Goal: Answer question/provide support

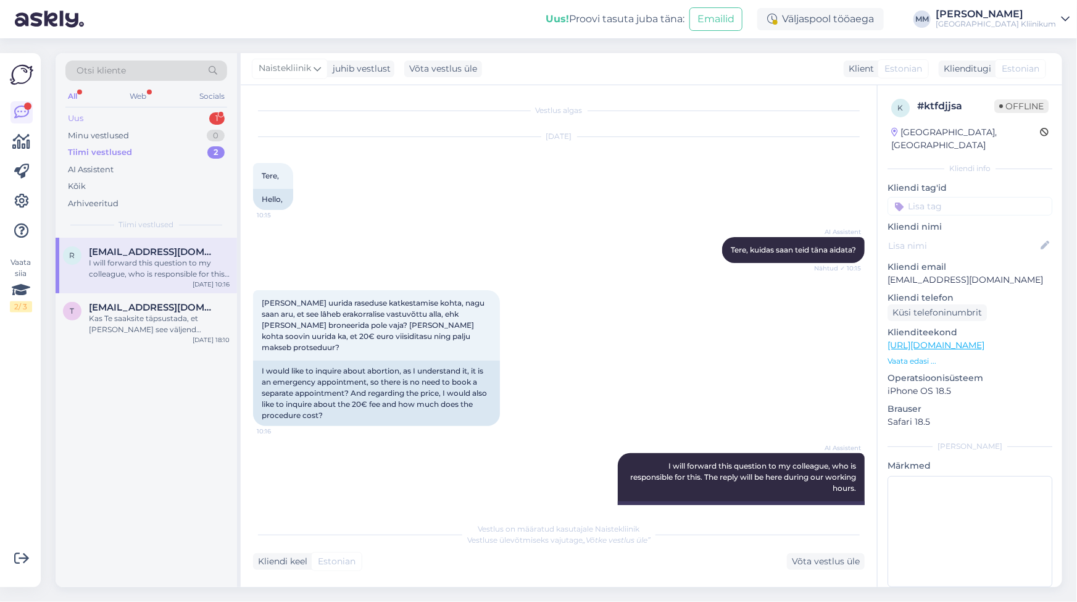
drag, startPoint x: 0, startPoint y: 0, endPoint x: 78, endPoint y: 119, distance: 142.6
click at [78, 119] on div "Uus" at bounding box center [75, 118] width 15 height 12
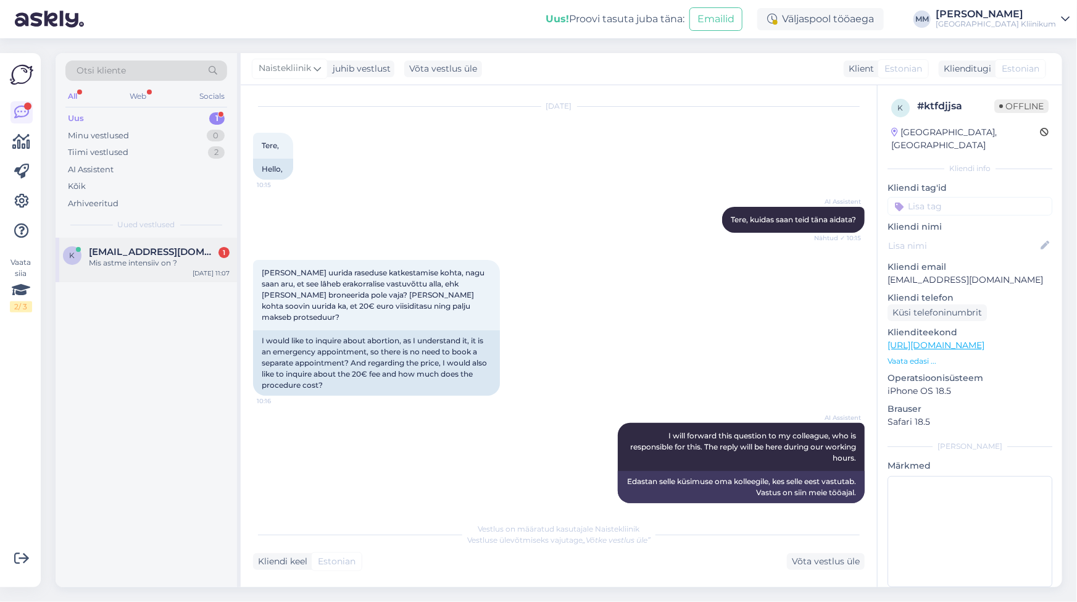
click at [107, 264] on div "Mis astme intensiiv on ?" at bounding box center [159, 262] width 141 height 11
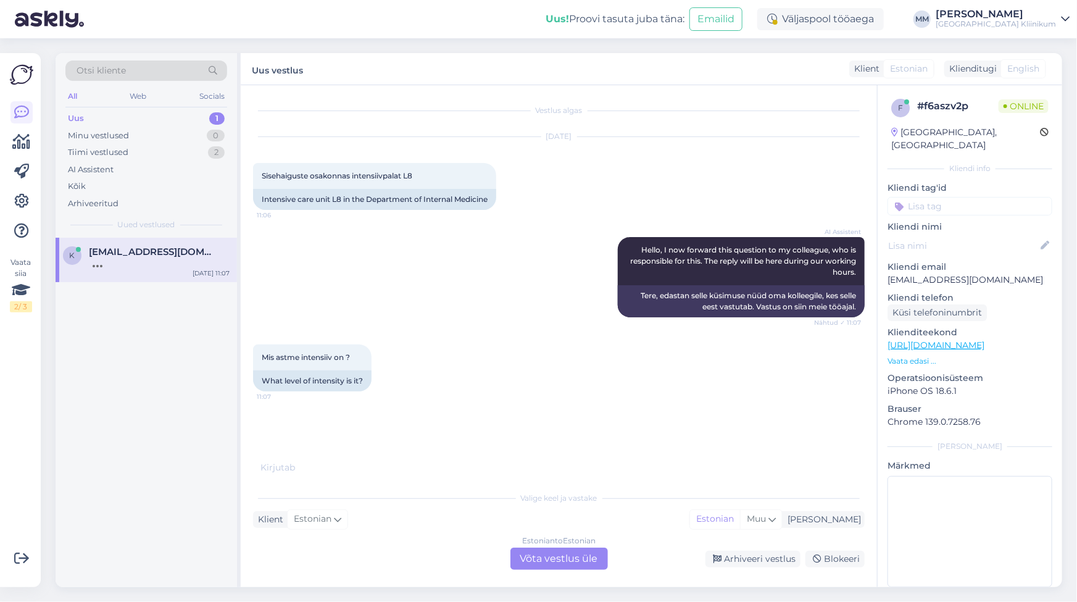
click at [947, 339] on link "[URL][DOMAIN_NAME]" at bounding box center [935, 344] width 97 height 11
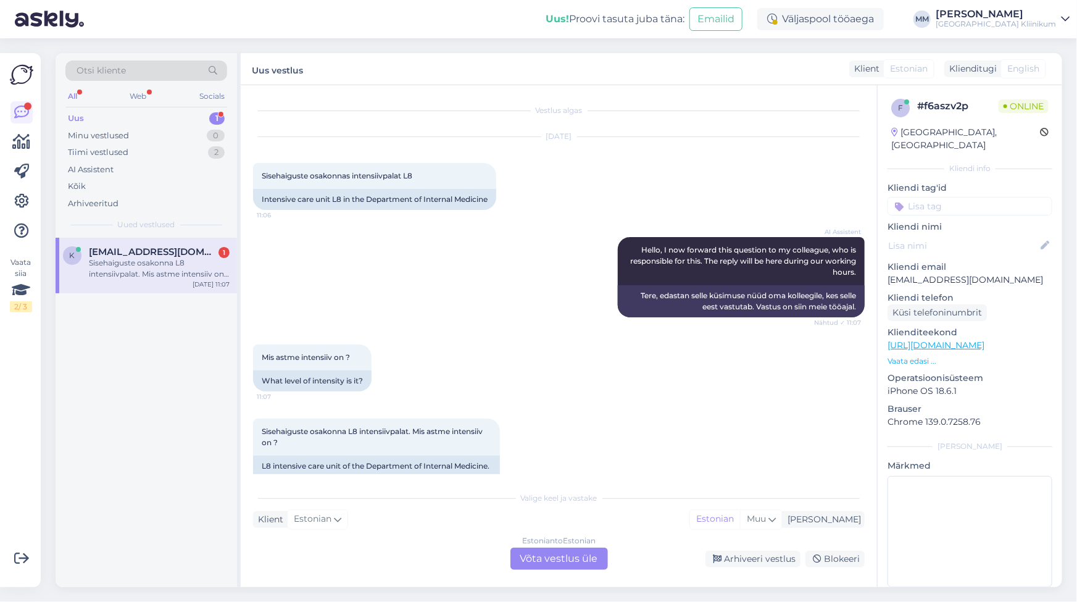
scroll to position [37, 0]
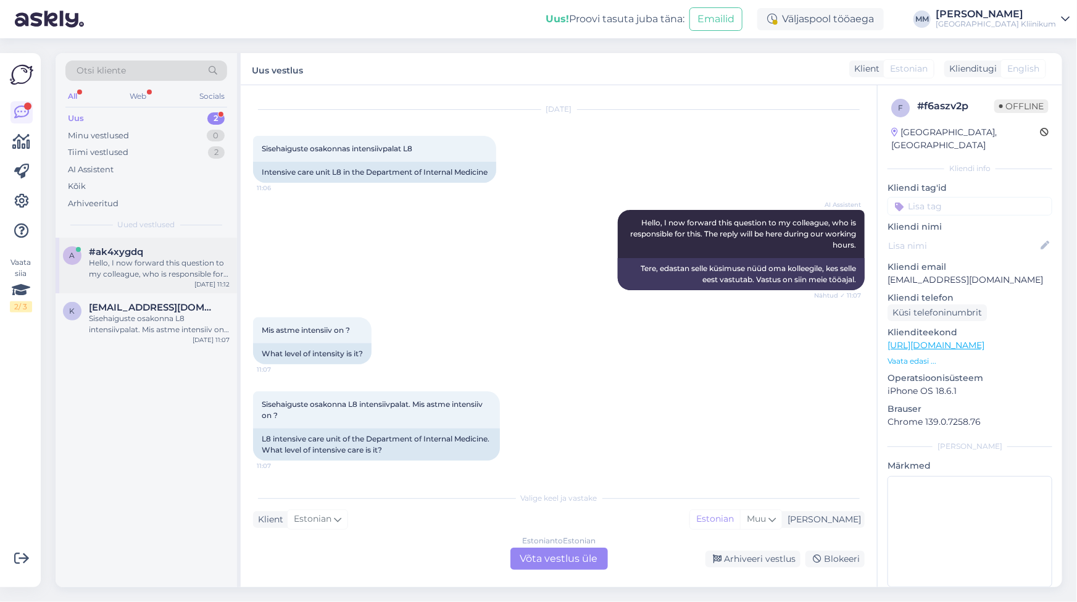
click at [109, 259] on div "Hello, I now forward this question to my colleague, who is responsible for this…" at bounding box center [159, 268] width 141 height 22
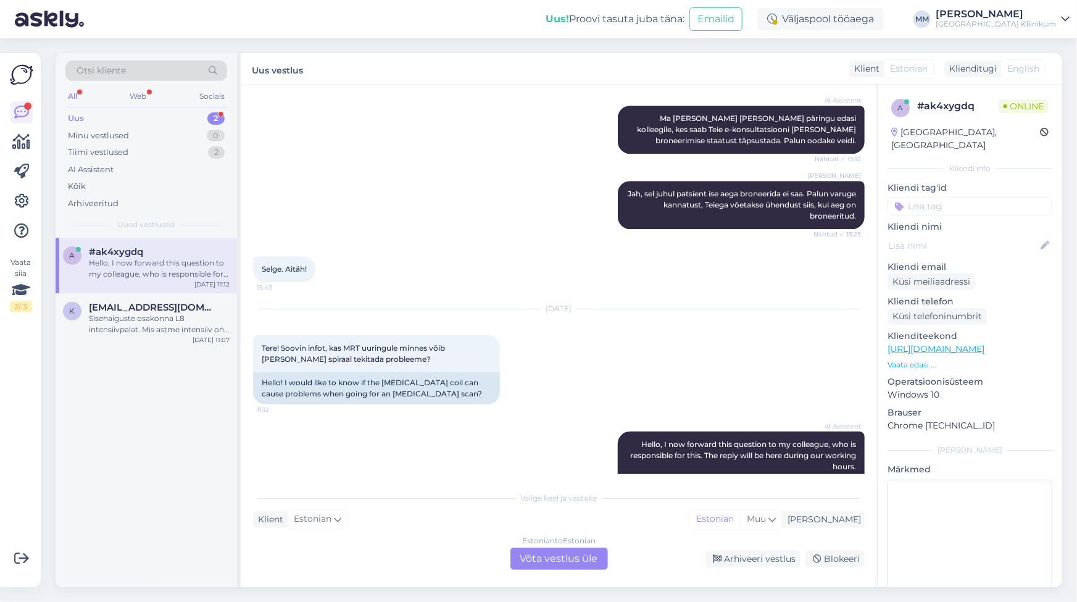
scroll to position [1848, 0]
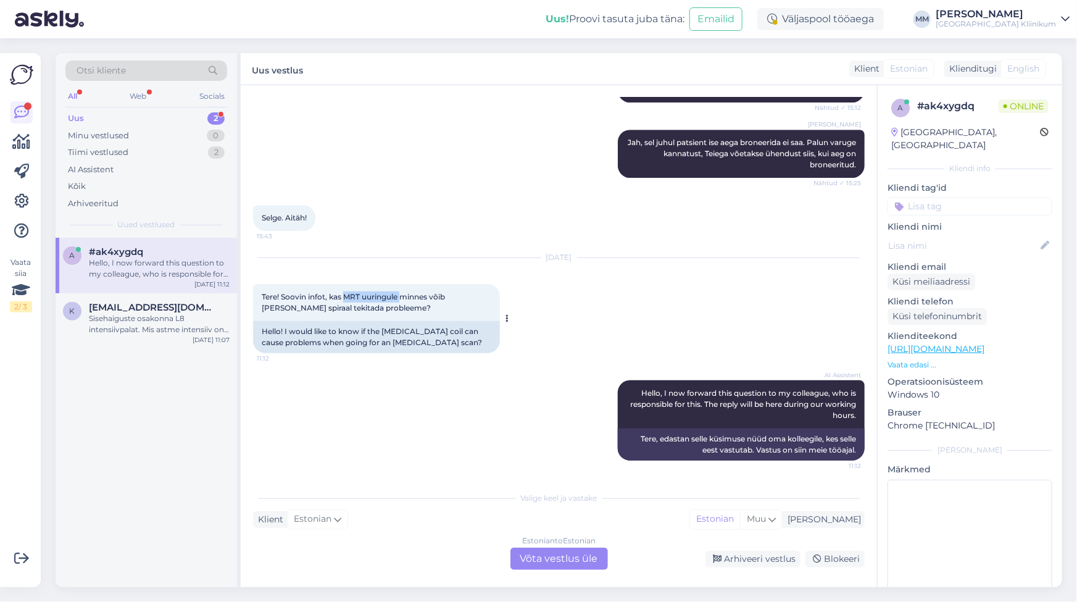
drag, startPoint x: 346, startPoint y: 296, endPoint x: 403, endPoint y: 294, distance: 57.4
click at [403, 294] on span "Tere! Soovin infot, kas MRT uuringule minnes võib [PERSON_NAME] spiraal tekitad…" at bounding box center [354, 302] width 185 height 20
click at [550, 557] on div "Estonian to Estonian Võta vestlus üle" at bounding box center [558, 558] width 97 height 22
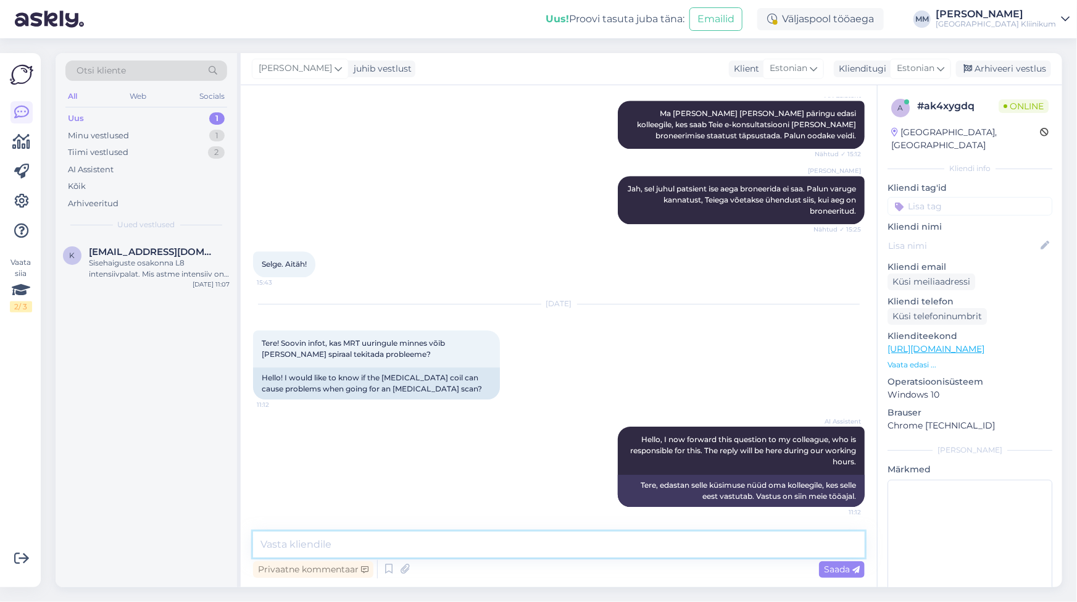
click at [292, 546] on textarea at bounding box center [559, 544] width 612 height 26
paste textarea "Soovitame täpsustada üle radioloogiakliinikust numbril 731 8377 (info ja regist…"
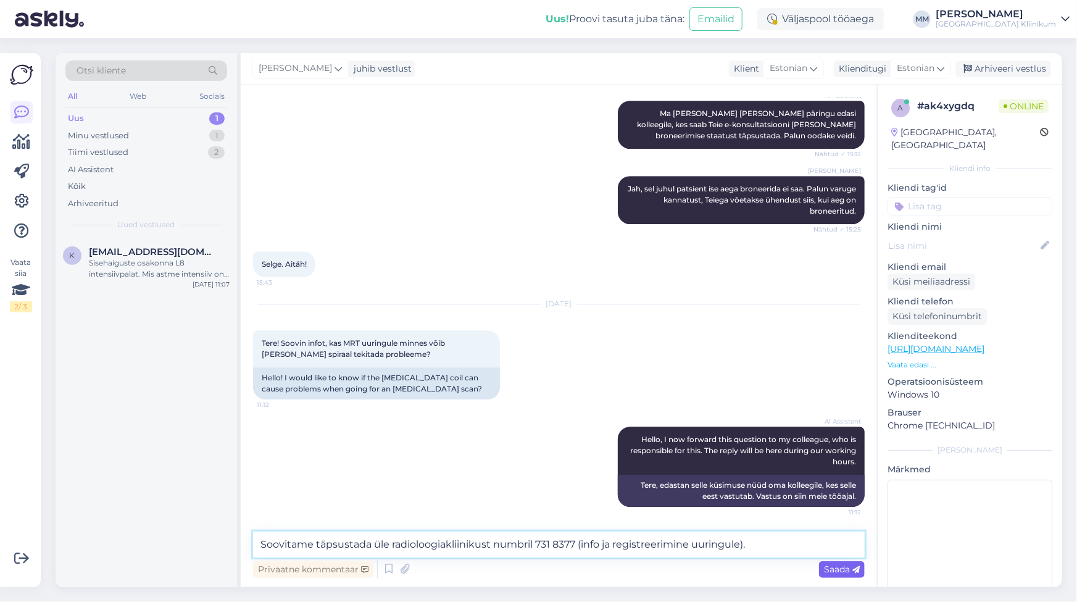
type textarea "Soovitame täpsustada üle radioloogiakliinikust numbril 731 8377 (info ja regist…"
click at [839, 568] on span "Saada" at bounding box center [842, 568] width 36 height 11
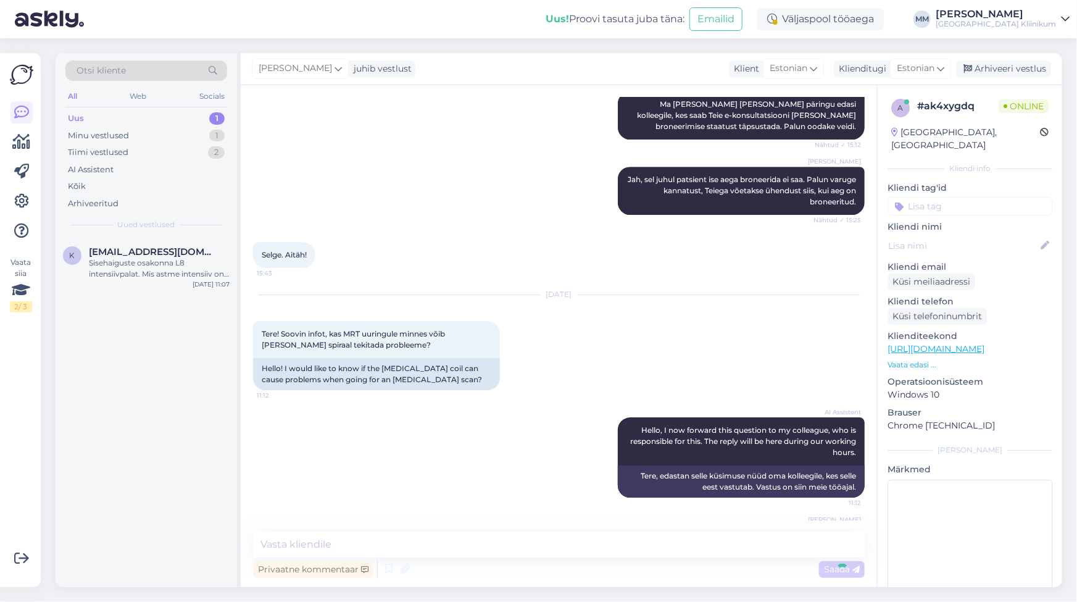
scroll to position [1866, 0]
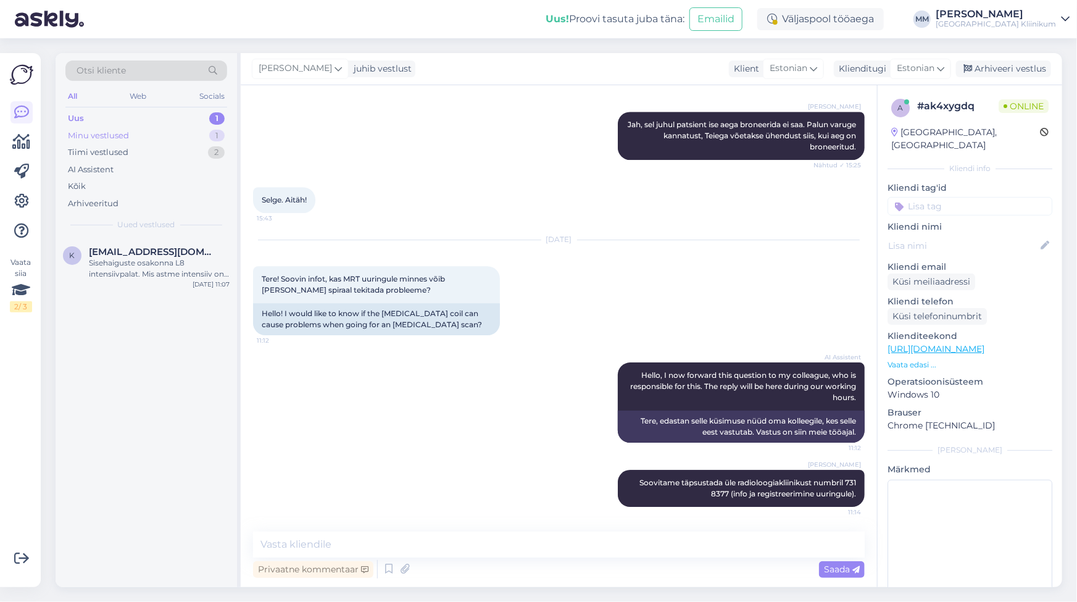
click at [98, 137] on div "Minu vestlused" at bounding box center [98, 136] width 61 height 12
click at [81, 118] on div "Uus" at bounding box center [75, 118] width 15 height 12
click at [123, 270] on div "Sisehaiguste osakonna L8 intensiivpalat. Mis astme intensiiv on ?" at bounding box center [159, 268] width 141 height 22
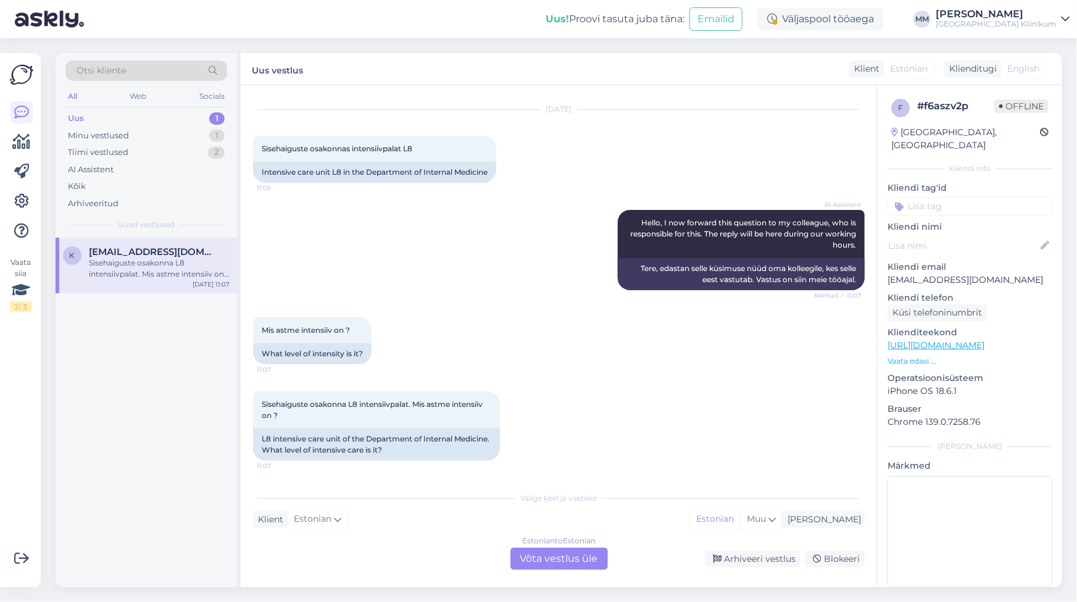
scroll to position [6, 0]
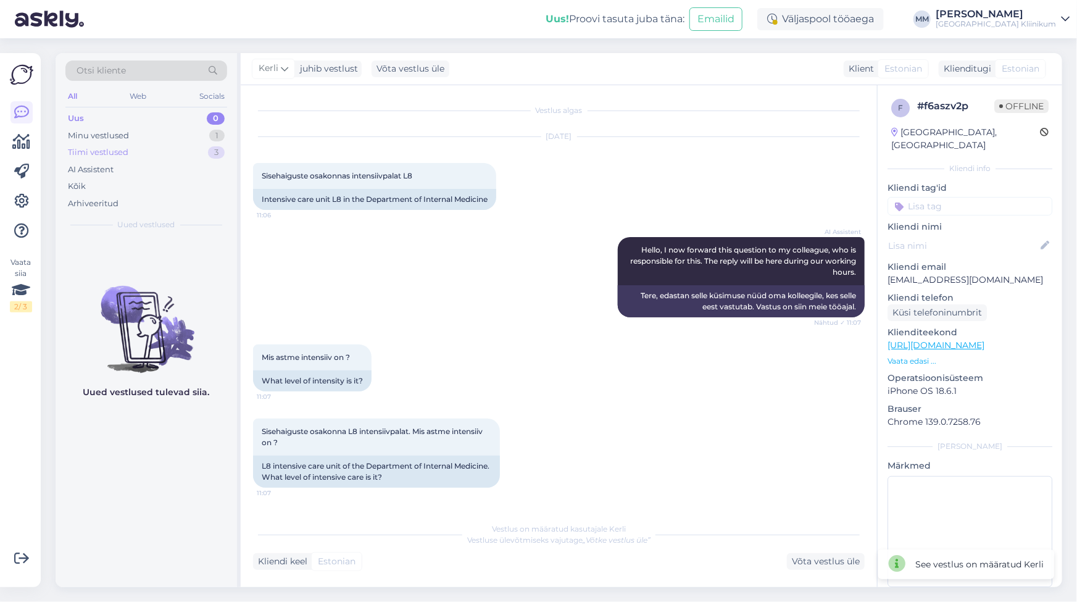
click at [106, 151] on div "Tiimi vestlused" at bounding box center [98, 152] width 60 height 12
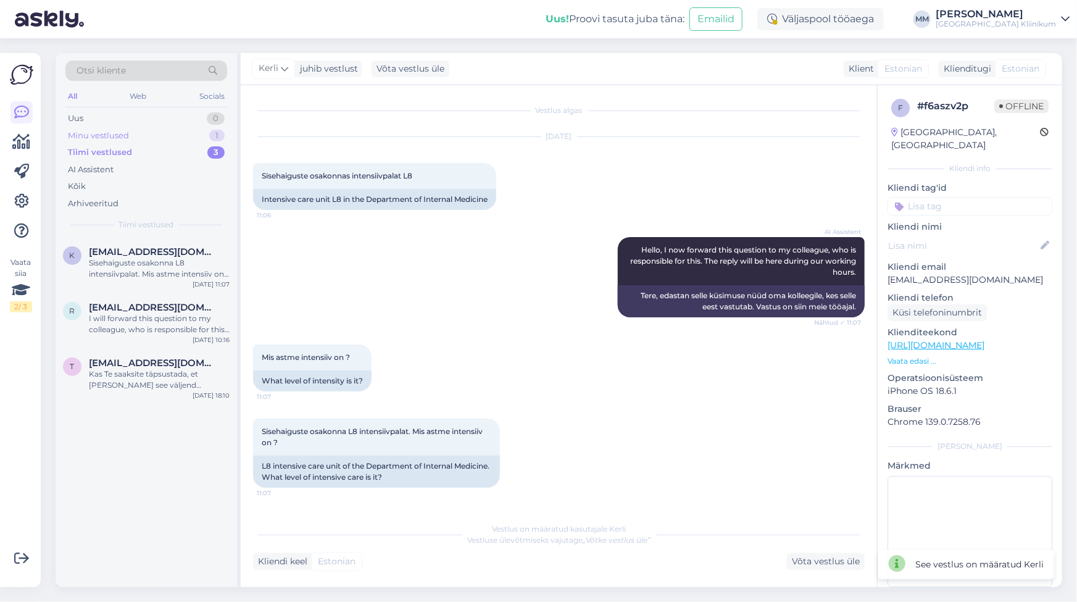
click at [93, 136] on div "Minu vestlused" at bounding box center [98, 136] width 61 height 12
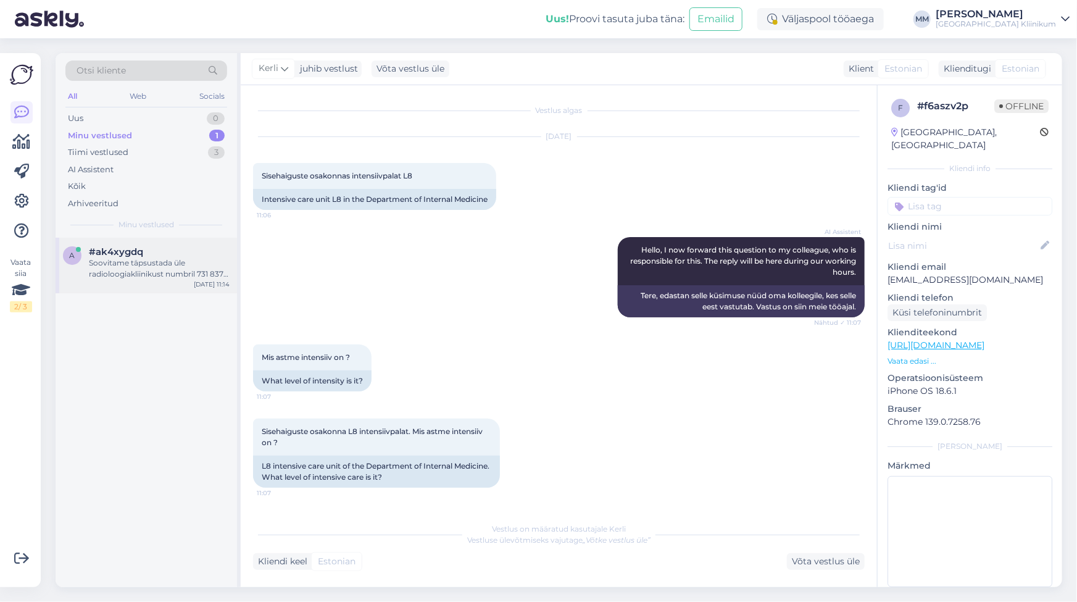
click at [142, 274] on div "Soovitame täpsustada üle radioloogiakliinikust numbril 731 8377 (info ja regist…" at bounding box center [159, 268] width 141 height 22
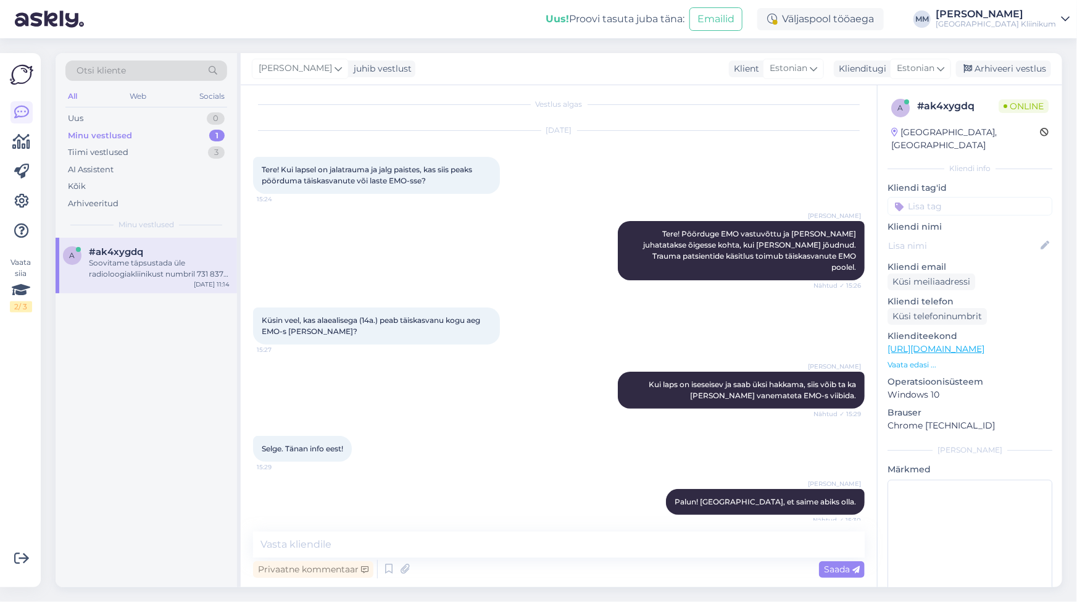
scroll to position [1866, 0]
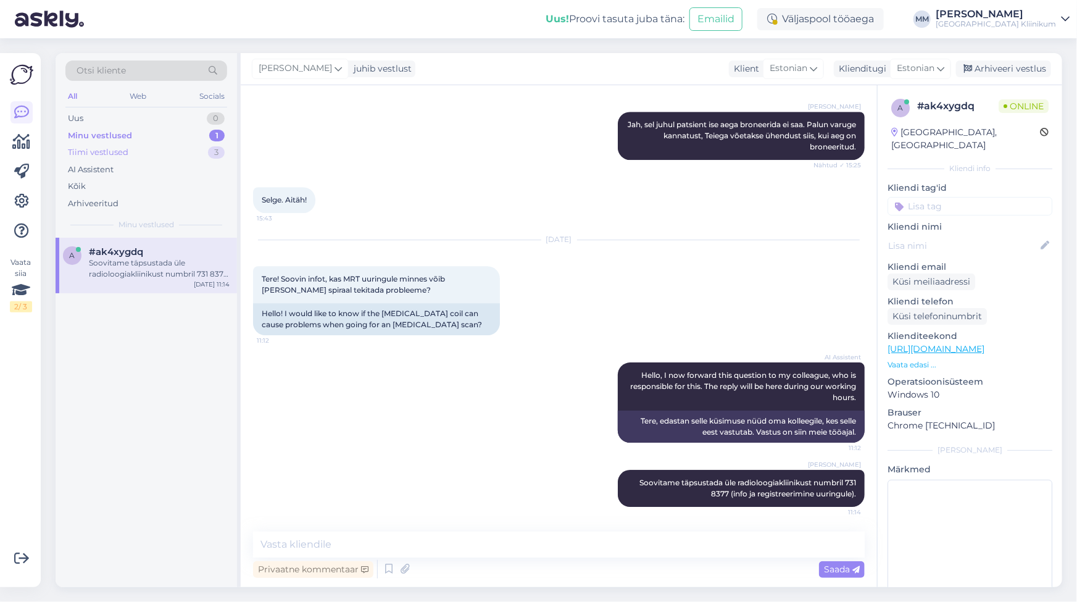
click at [110, 149] on div "Tiimi vestlused" at bounding box center [98, 152] width 60 height 12
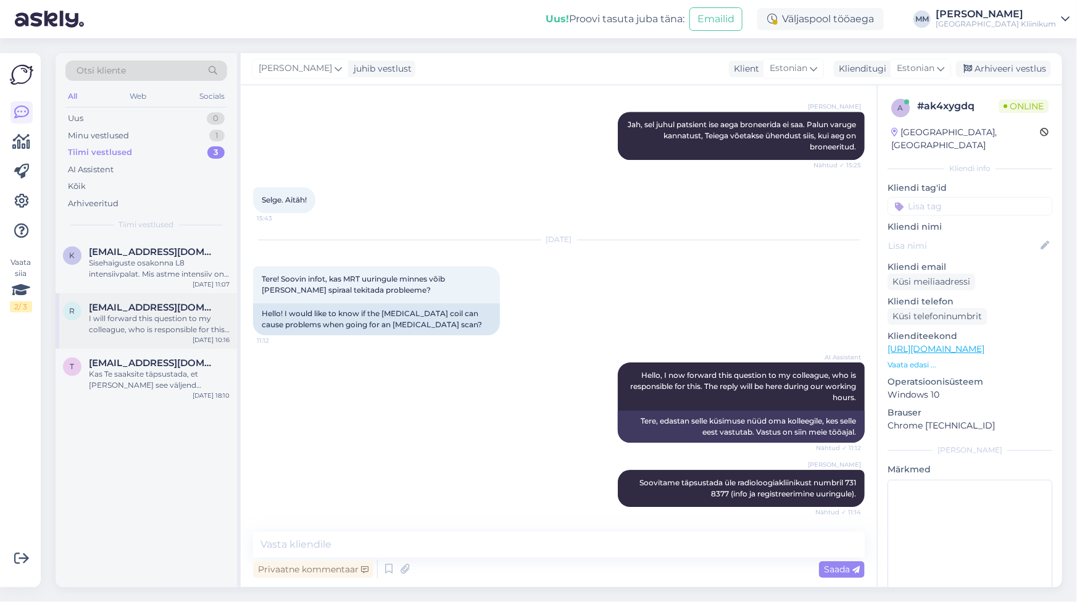
click at [165, 327] on div "I will forward this question to my colleague, who is responsible for this. The …" at bounding box center [159, 324] width 141 height 22
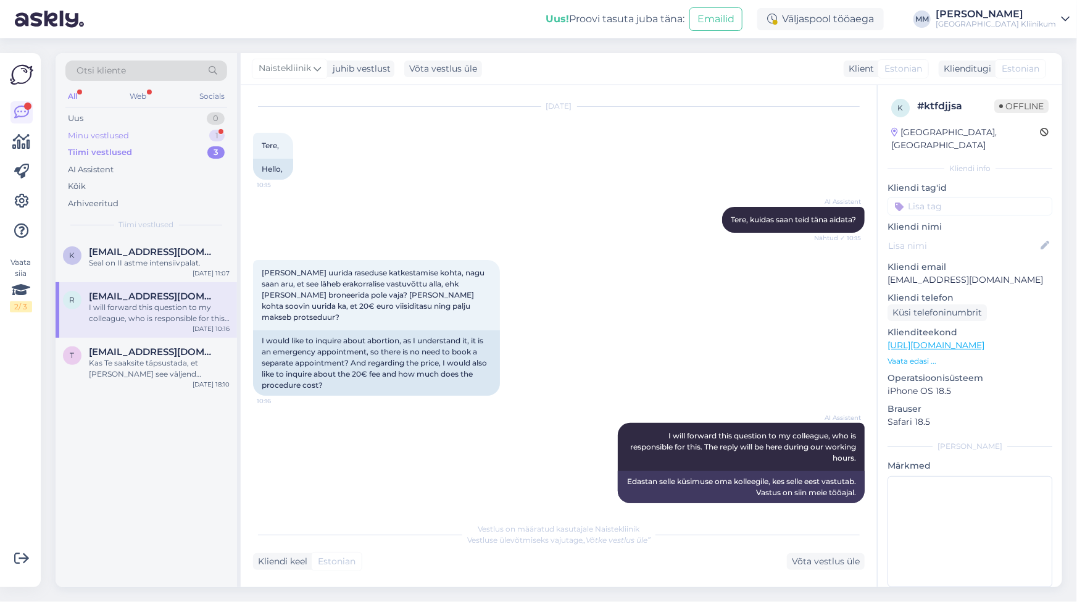
click at [91, 133] on div "Minu vestlused" at bounding box center [98, 136] width 61 height 12
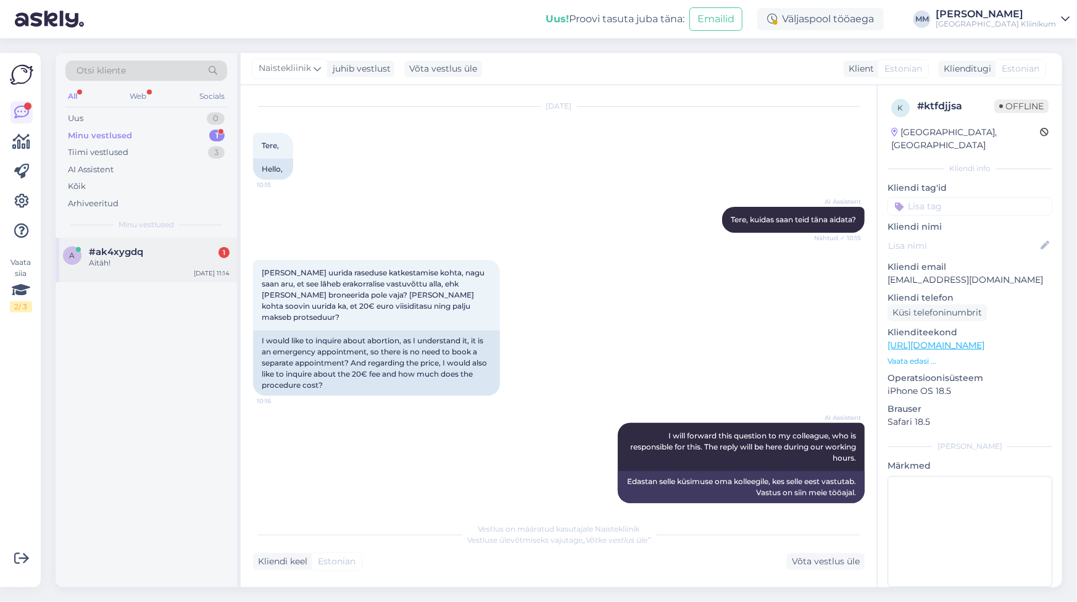
click at [117, 265] on div "Aitäh!" at bounding box center [159, 262] width 141 height 11
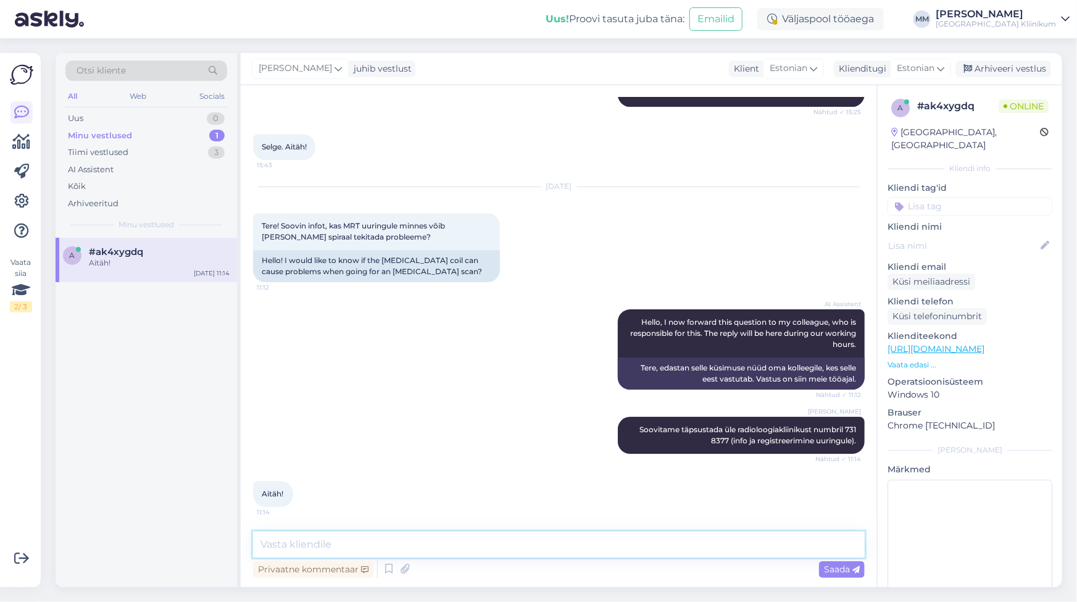
click at [352, 542] on textarea at bounding box center [559, 544] width 612 height 26
type textarea "Palun. Kena päeva Teile!"
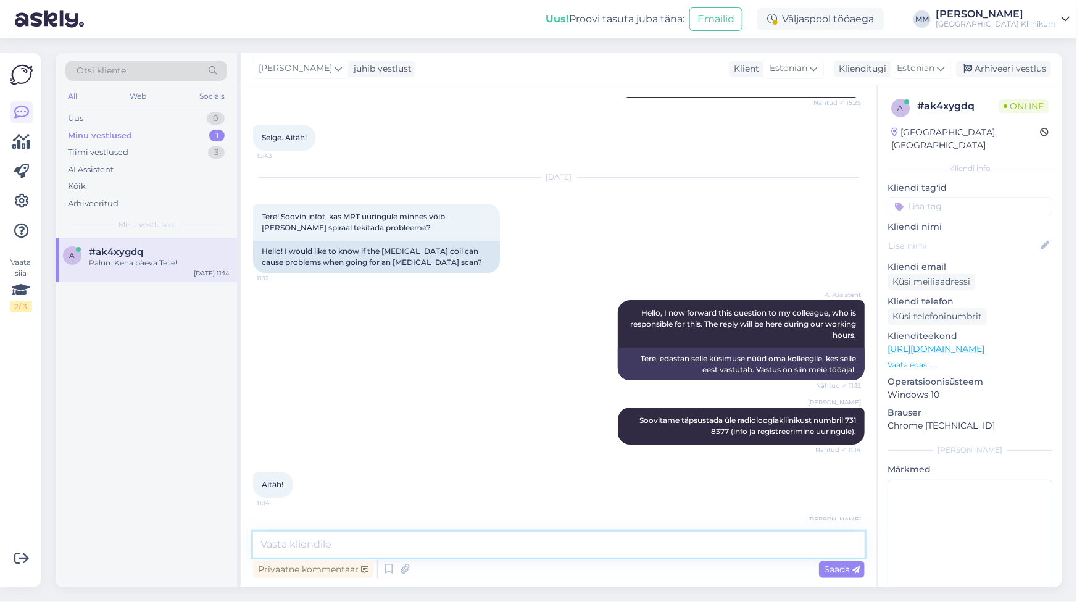
scroll to position [1972, 0]
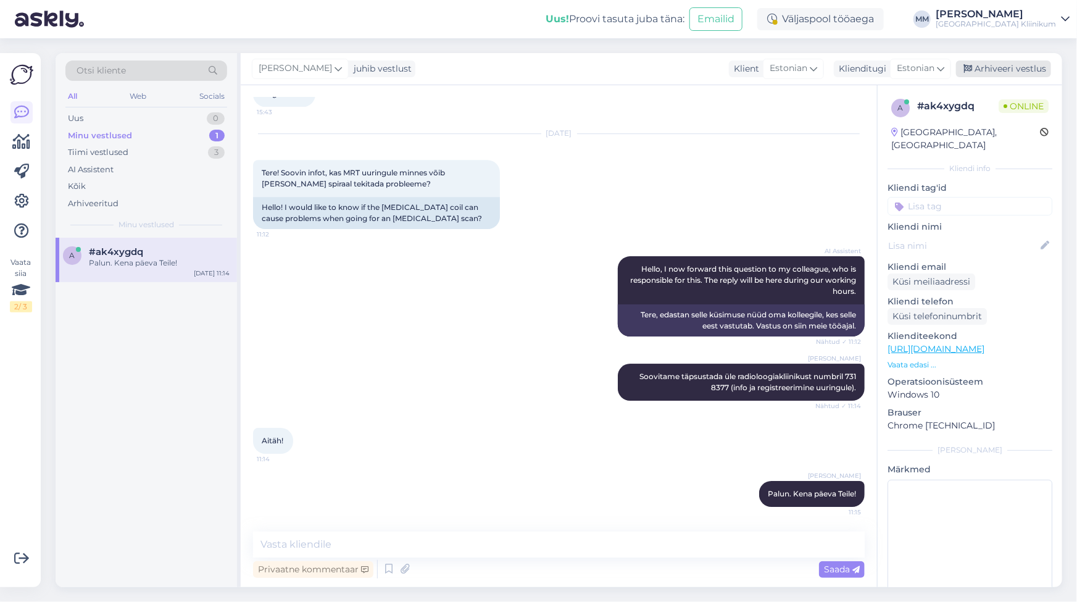
click at [1006, 70] on div "Arhiveeri vestlus" at bounding box center [1003, 68] width 95 height 17
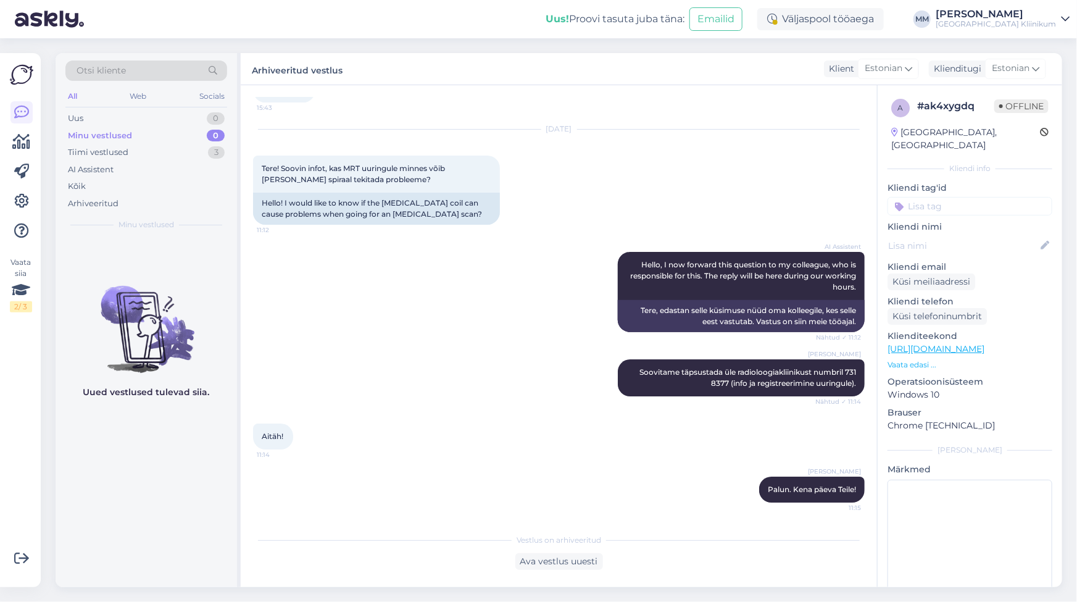
scroll to position [1977, 0]
click at [108, 149] on div "Tiimi vestlused" at bounding box center [98, 152] width 60 height 12
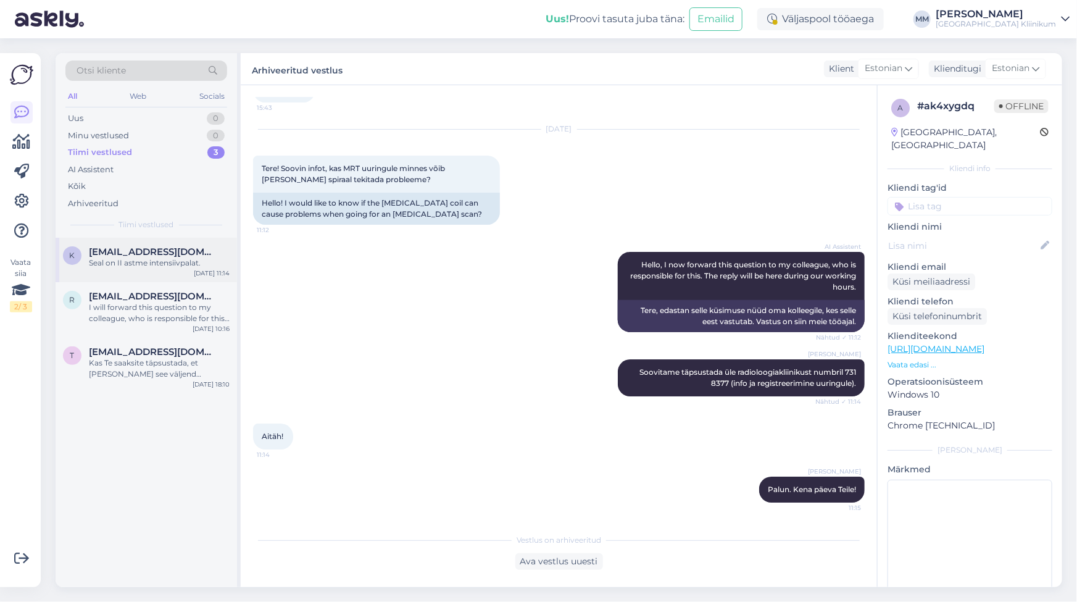
click at [102, 259] on div "Seal on II astme intensiivpalat." at bounding box center [159, 262] width 141 height 11
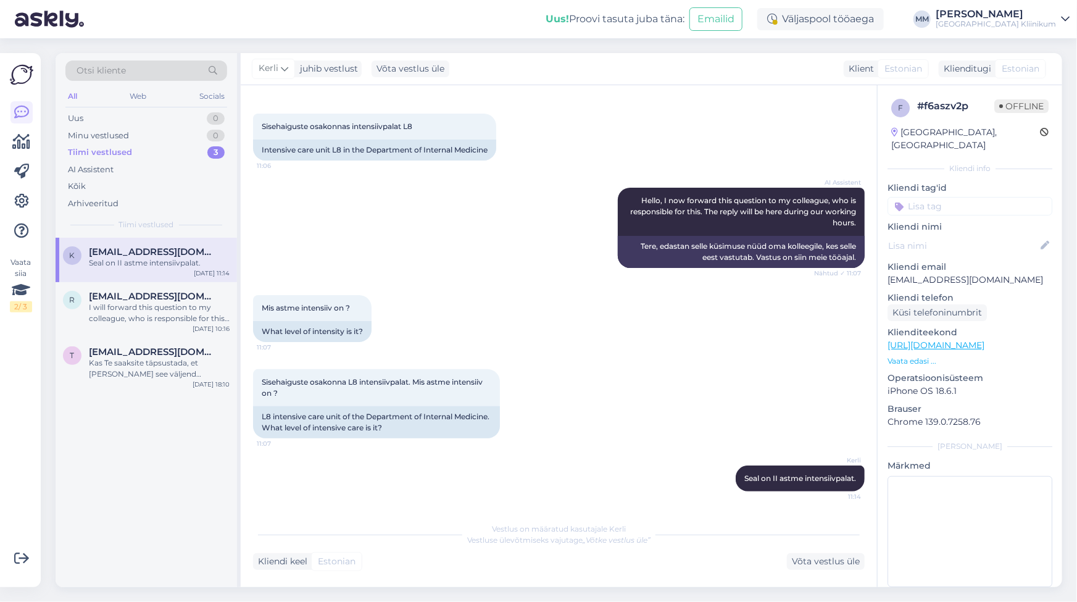
scroll to position [59, 0]
click at [123, 366] on div "Kas Te saaksite täpsustada, et [PERSON_NAME] see väljend pärineb?" at bounding box center [159, 368] width 141 height 22
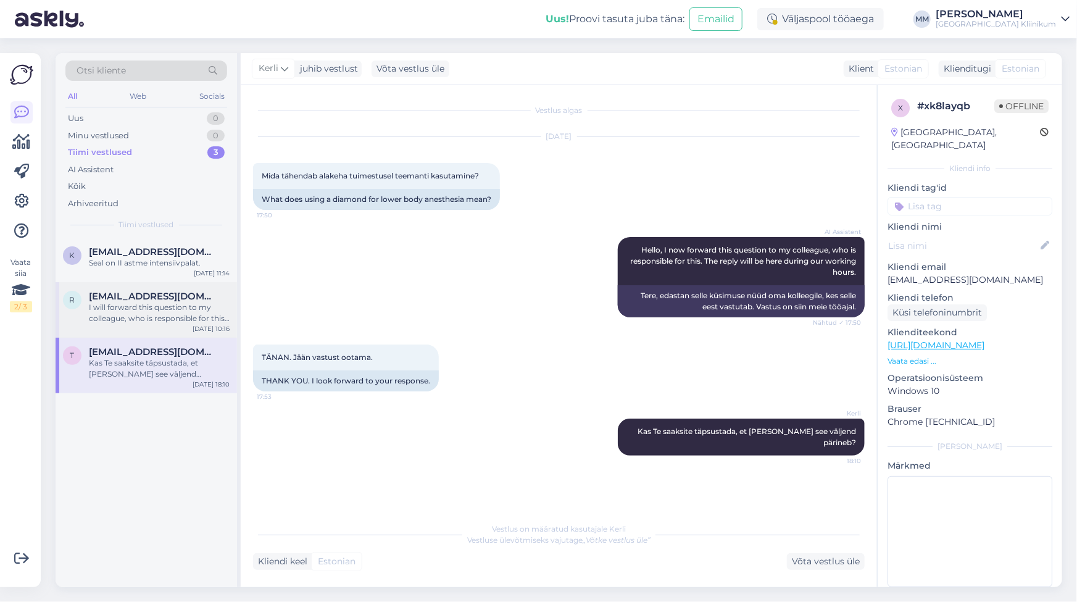
click at [105, 307] on div "I will forward this question to my colleague, who is responsible for this. The …" at bounding box center [159, 313] width 141 height 22
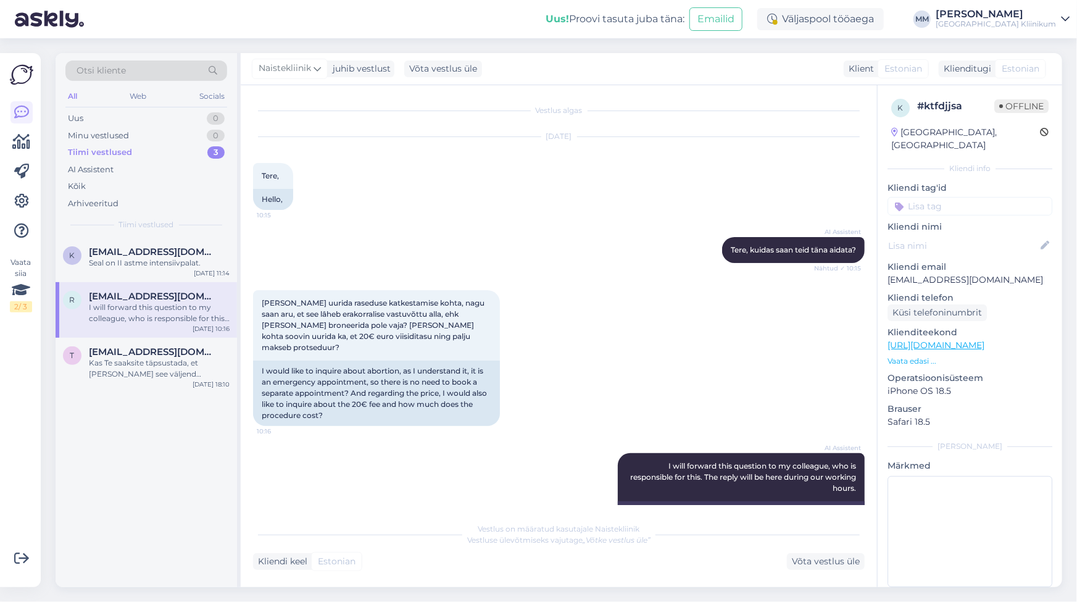
scroll to position [30, 0]
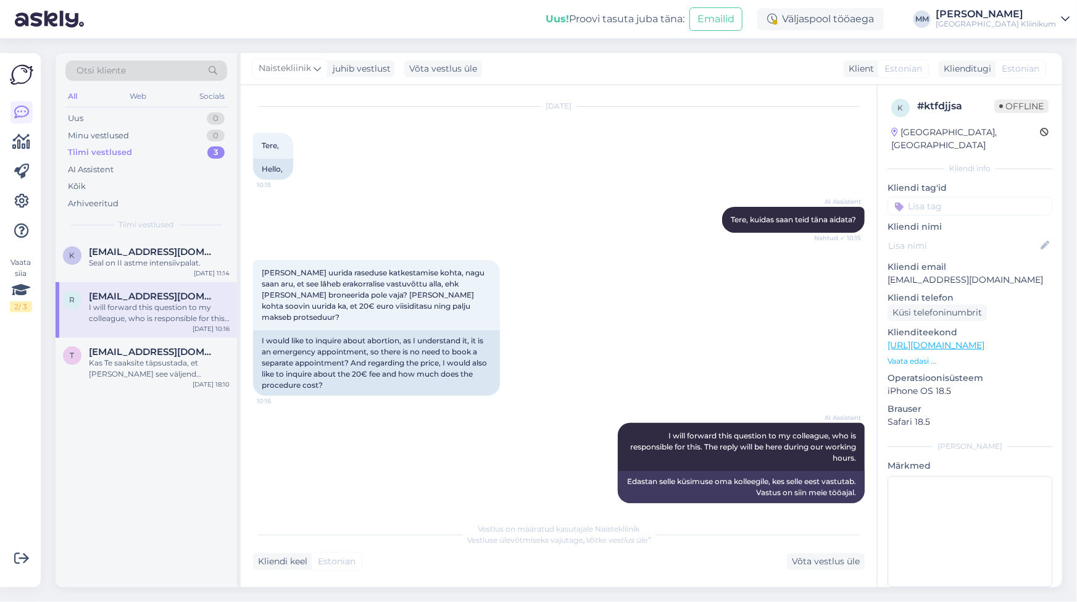
click at [93, 151] on div "Tiimi vestlused" at bounding box center [100, 152] width 64 height 12
click at [107, 260] on div "Seal on II astme intensiivpalat." at bounding box center [159, 262] width 141 height 11
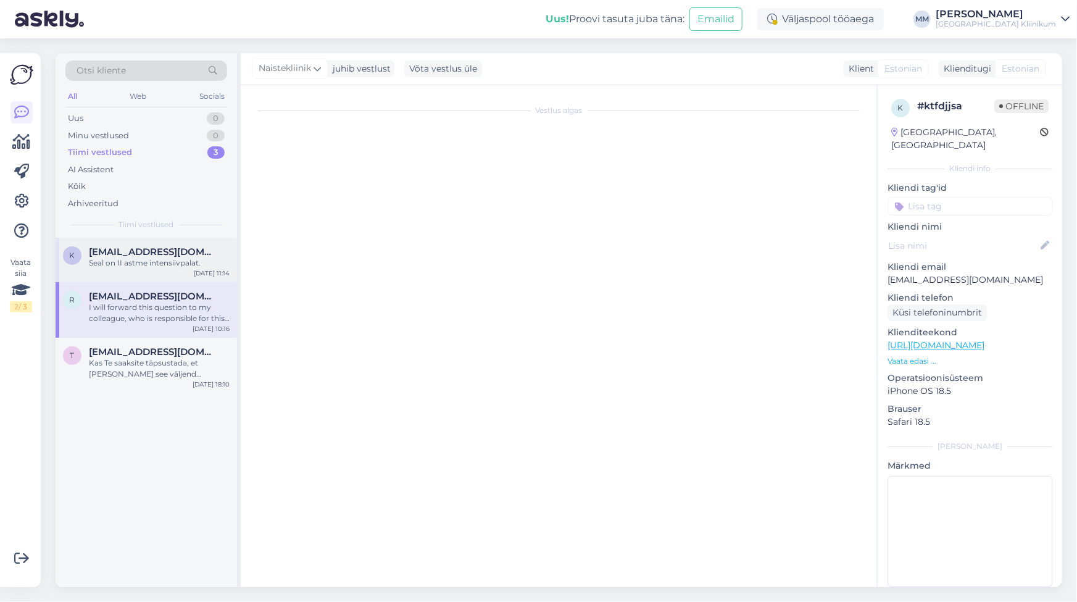
scroll to position [59, 0]
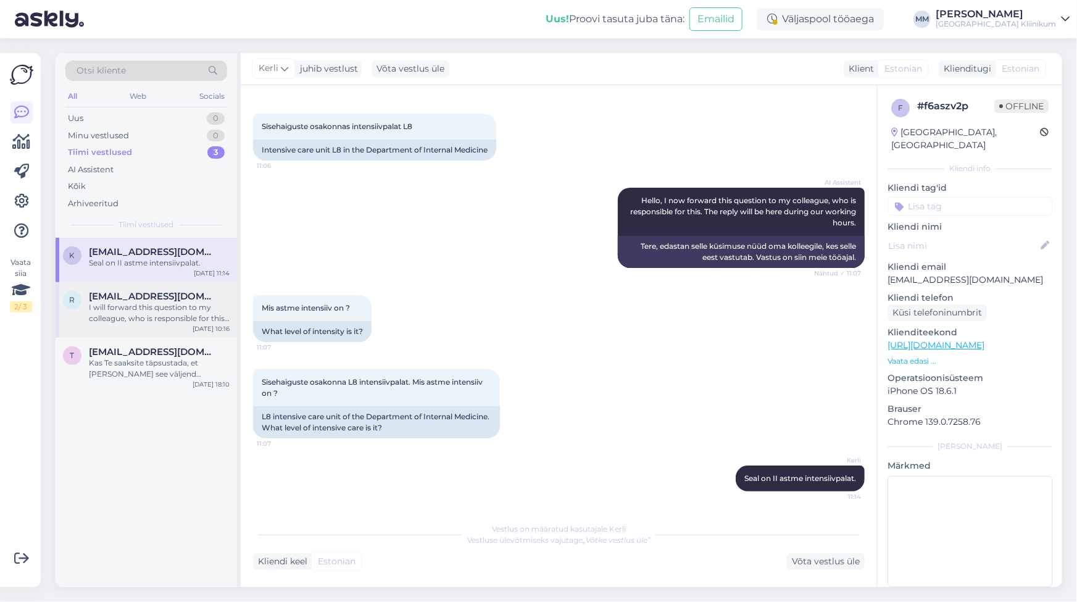
click at [119, 314] on div "I will forward this question to my colleague, who is responsible for this. The …" at bounding box center [159, 313] width 141 height 22
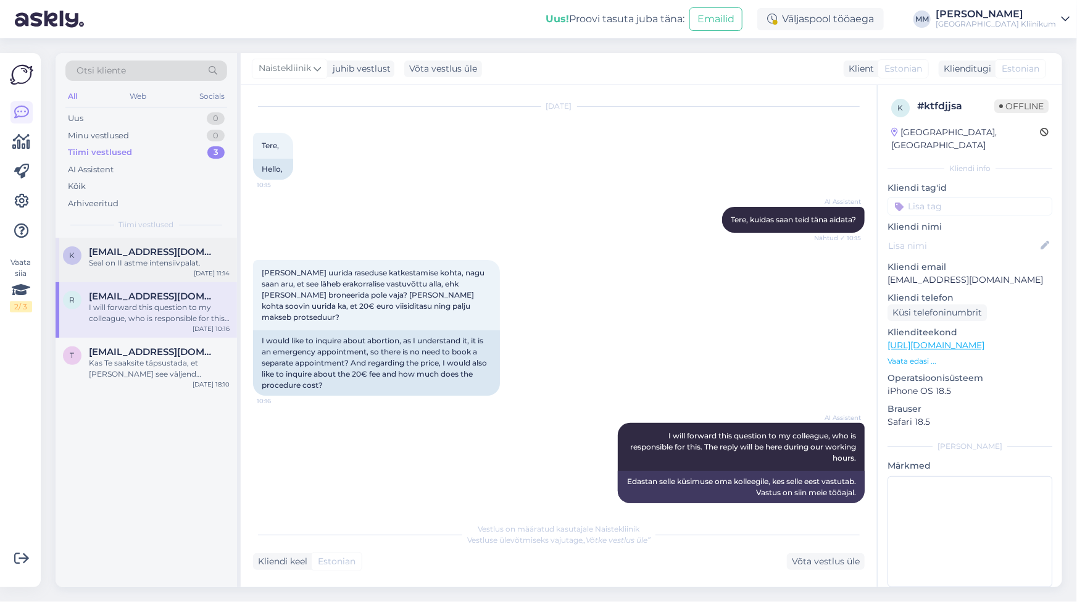
click at [110, 268] on div "k [EMAIL_ADDRESS][DOMAIN_NAME] Seal on II astme intensiivpalat. [DATE] 11:14" at bounding box center [146, 260] width 181 height 44
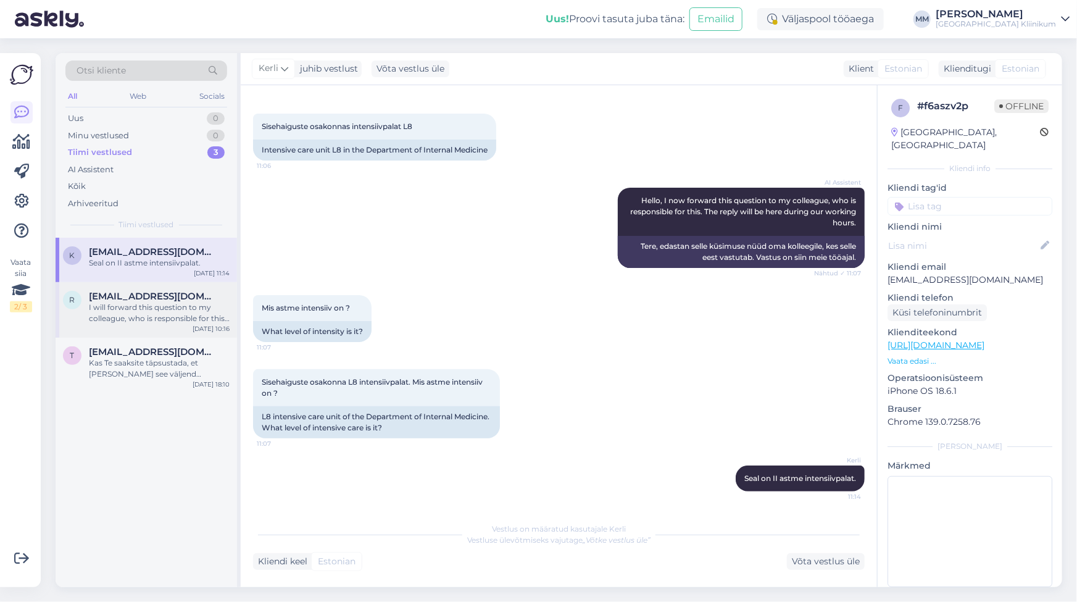
click at [141, 321] on div "I will forward this question to my colleague, who is responsible for this. The …" at bounding box center [159, 313] width 141 height 22
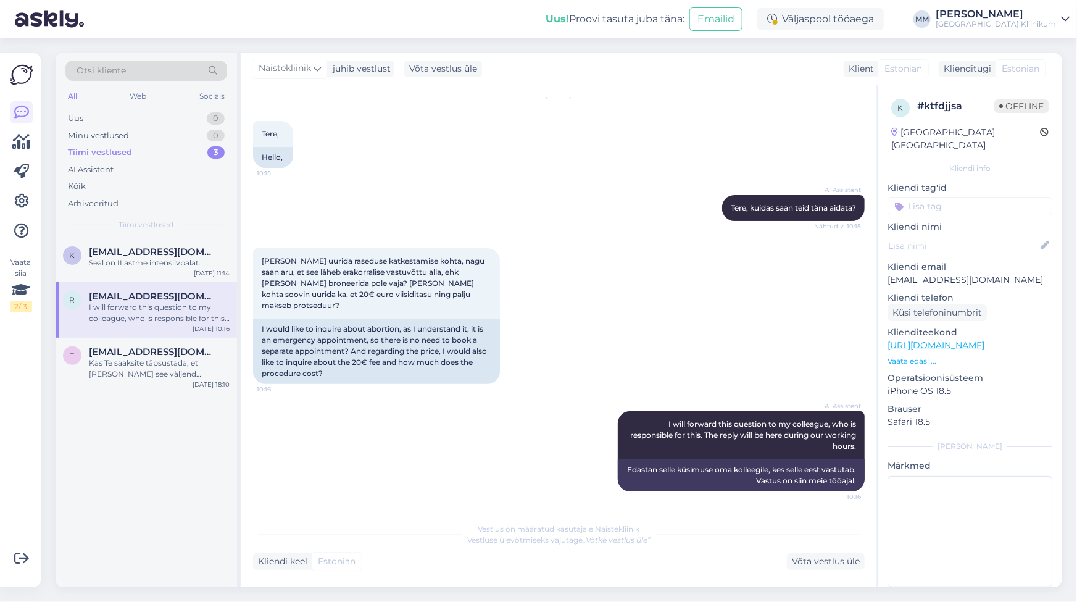
scroll to position [30, 0]
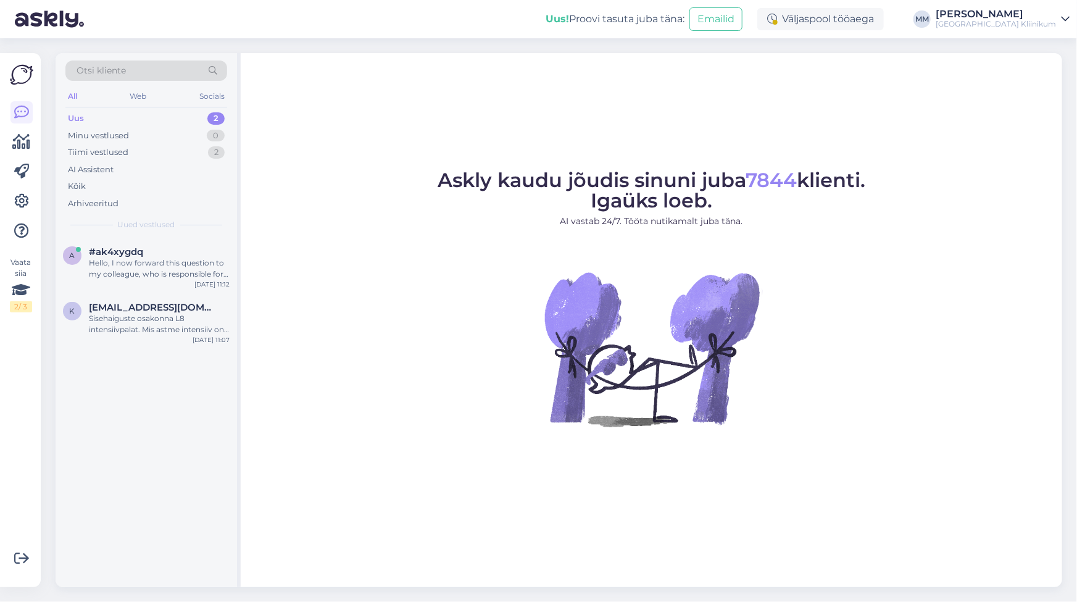
click at [96, 70] on span "Otsi kliente" at bounding box center [101, 70] width 49 height 13
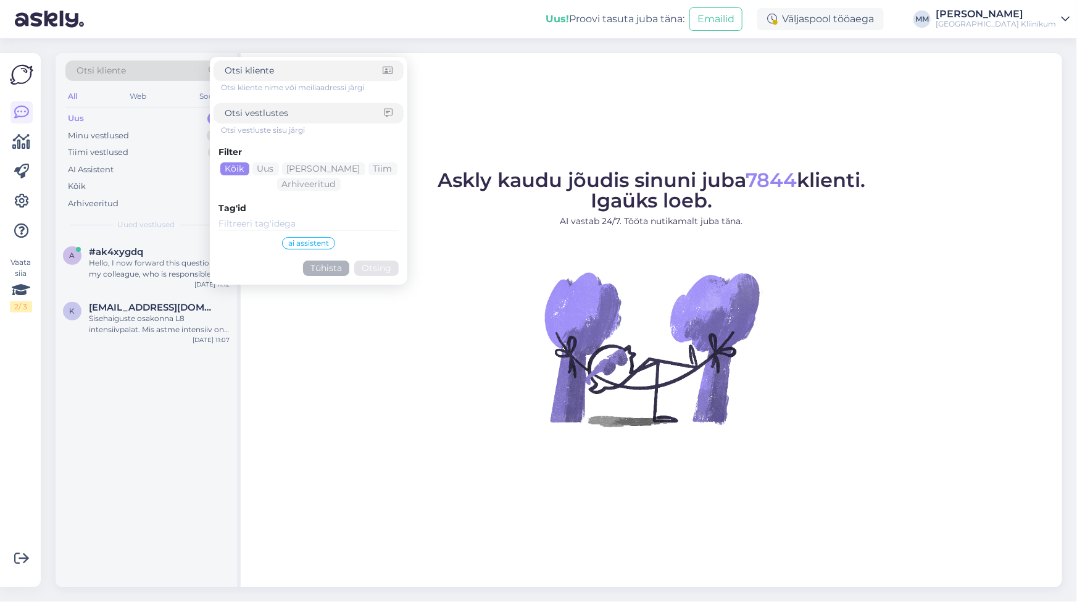
click at [251, 112] on input at bounding box center [304, 113] width 159 height 13
type input "MRT Mirena"
click button "Otsing" at bounding box center [376, 267] width 44 height 15
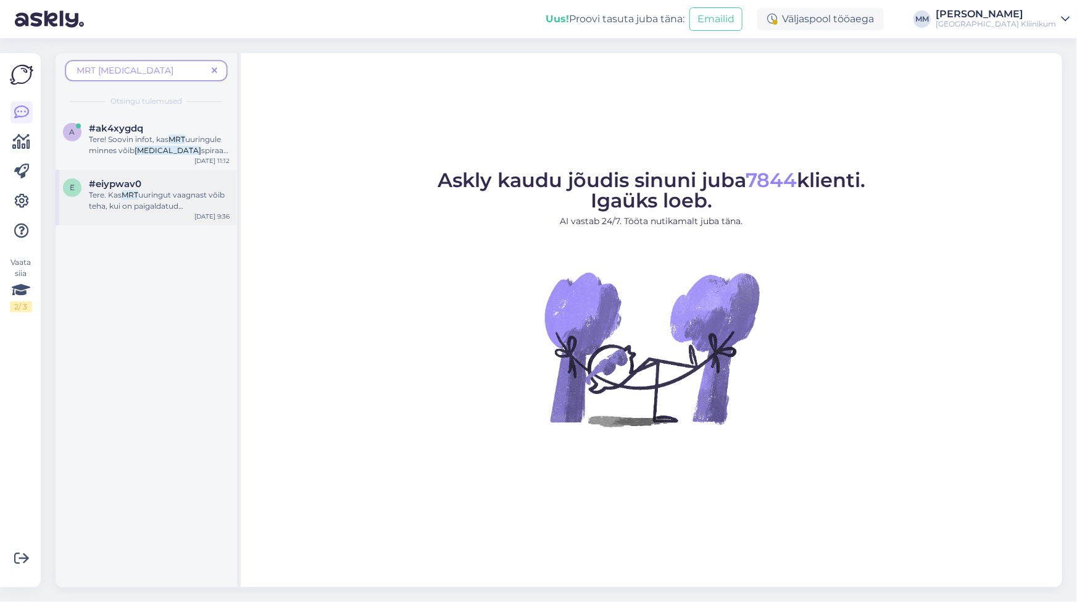
click at [144, 200] on div "Tere. Kas MRT uuringut vaagnast võib teha, kui on paigaldatud hormoonspiraal ( …" at bounding box center [159, 200] width 141 height 22
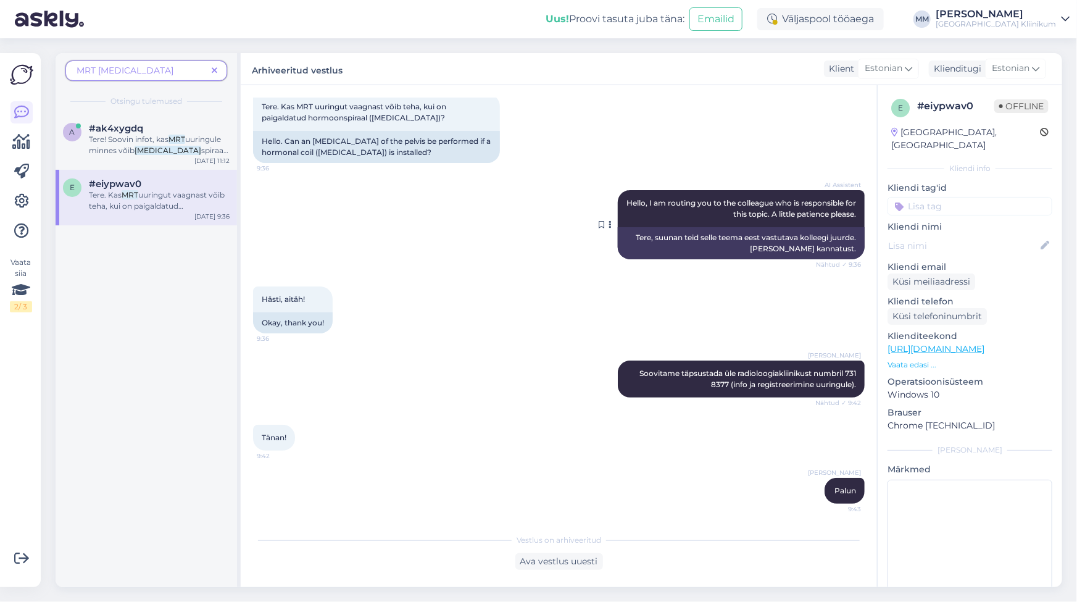
scroll to position [70, 0]
drag, startPoint x: 626, startPoint y: 373, endPoint x: 863, endPoint y: 378, distance: 236.4
click at [863, 378] on div "Vestlus algas Mar 4 2025 Tere. Kas MRT uuringut vaagnast võib teha, kui on paig…" at bounding box center [564, 306] width 623 height 418
copy span "Soovitame täpsustada üle radioloogiakliinikust numbril 731 8377 (info ja regist…"
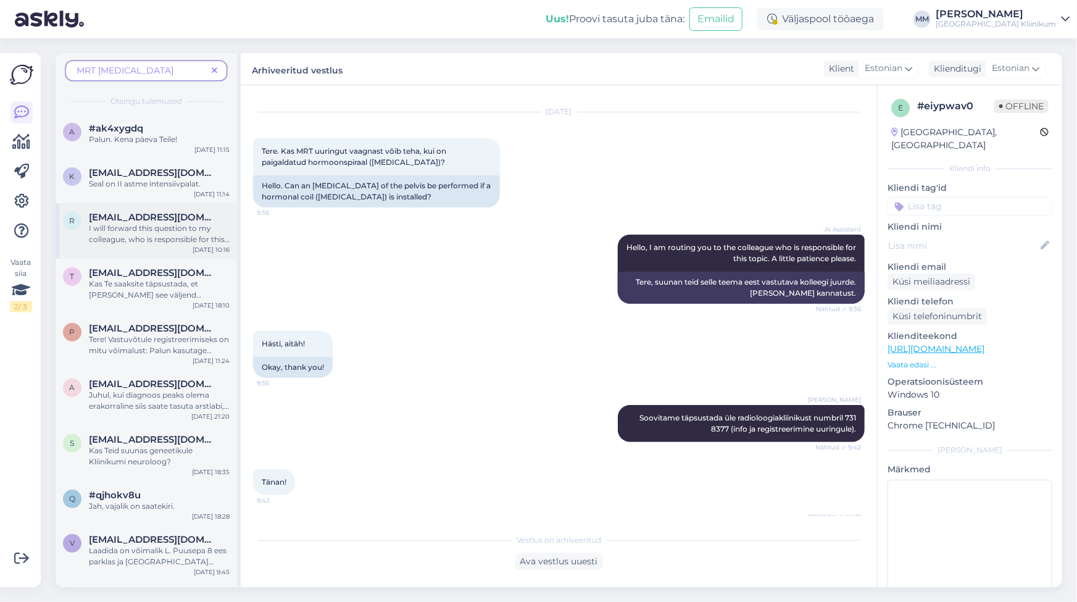
scroll to position [0, 0]
